Goal: Information Seeking & Learning: Find specific fact

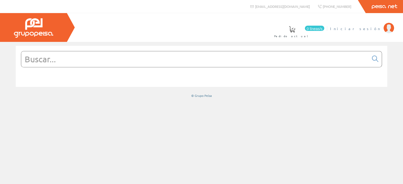
click at [366, 28] on font "Iniciar sesión" at bounding box center [355, 28] width 51 height 5
click at [240, 62] on input "text" at bounding box center [194, 59] width 347 height 16
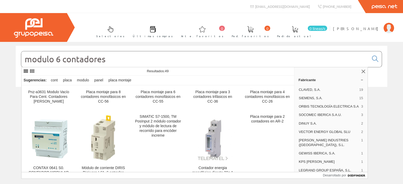
type input "modulo 6 contadores"
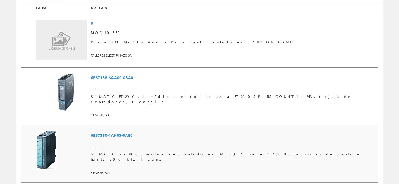
scroll to position [131, 0]
click at [128, 31] on span "MODU0539" at bounding box center [233, 32] width 285 height 9
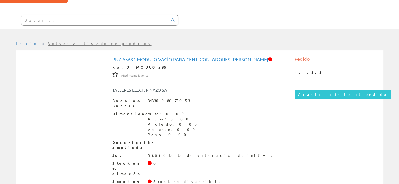
scroll to position [51, 0]
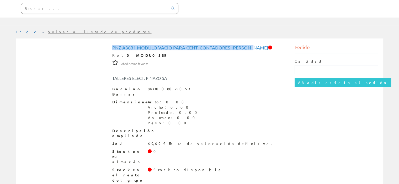
drag, startPoint x: 111, startPoint y: 47, endPoint x: 251, endPoint y: 48, distance: 139.5
click at [251, 48] on div "Pnz-a3631 Modulo Vacío Para Cent. Contadores T.pinazo Ref. 0 MODU0539 Añadir co…" at bounding box center [199, 115] width 182 height 142
copy font "Pnz-a3631 Modulo Vacío Para Cent. Contadores T.pinazo"
